Goal: Information Seeking & Learning: Understand process/instructions

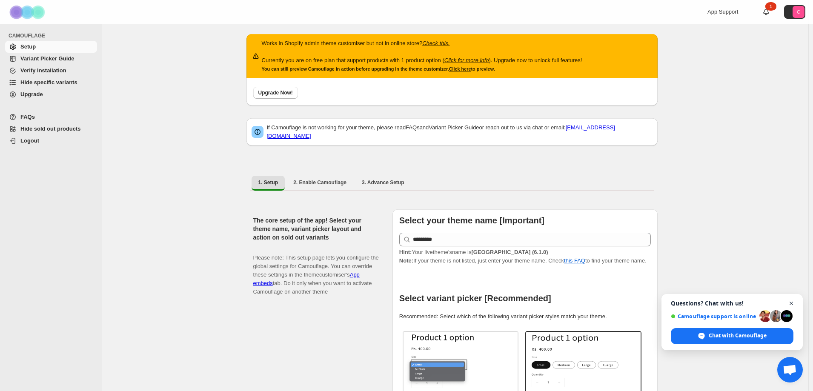
click at [792, 303] on span "Close chat" at bounding box center [791, 303] width 11 height 11
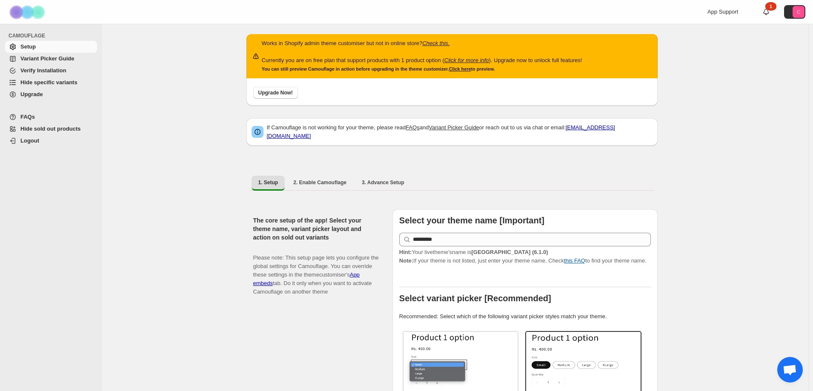
click at [59, 60] on span "Variant Picker Guide" at bounding box center [47, 58] width 54 height 6
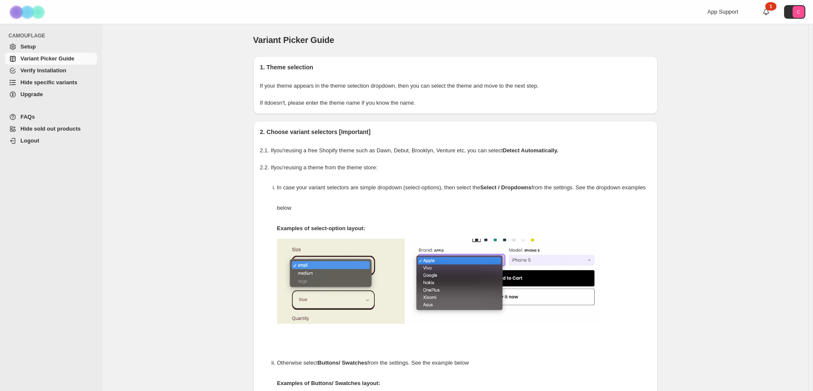
click at [58, 74] on span "Verify Installation" at bounding box center [57, 70] width 75 height 9
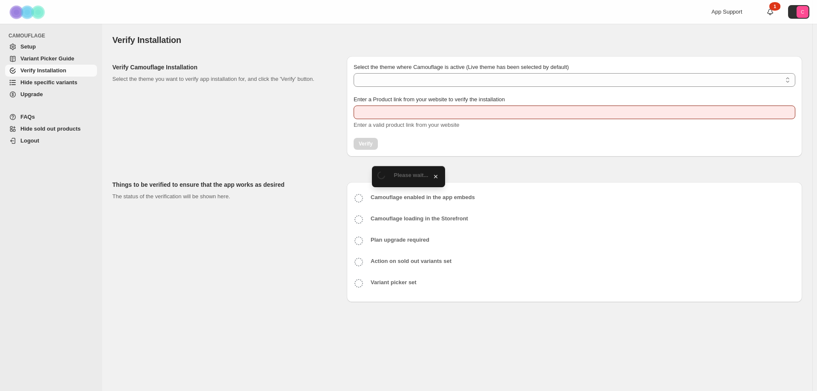
click at [55, 86] on span "Hide specific variants" at bounding box center [57, 82] width 75 height 9
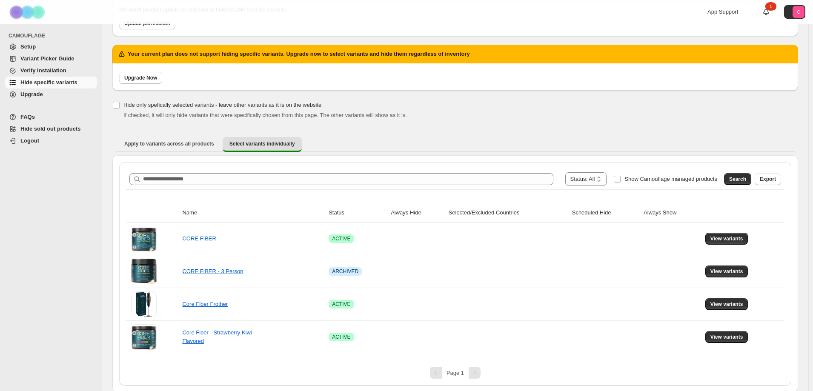
scroll to position [76, 0]
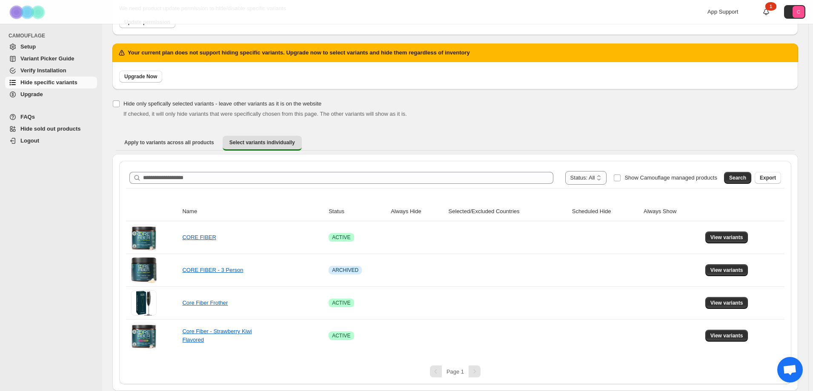
click at [37, 130] on span "Hide sold out products" at bounding box center [50, 129] width 60 height 6
